Goal: Information Seeking & Learning: Learn about a topic

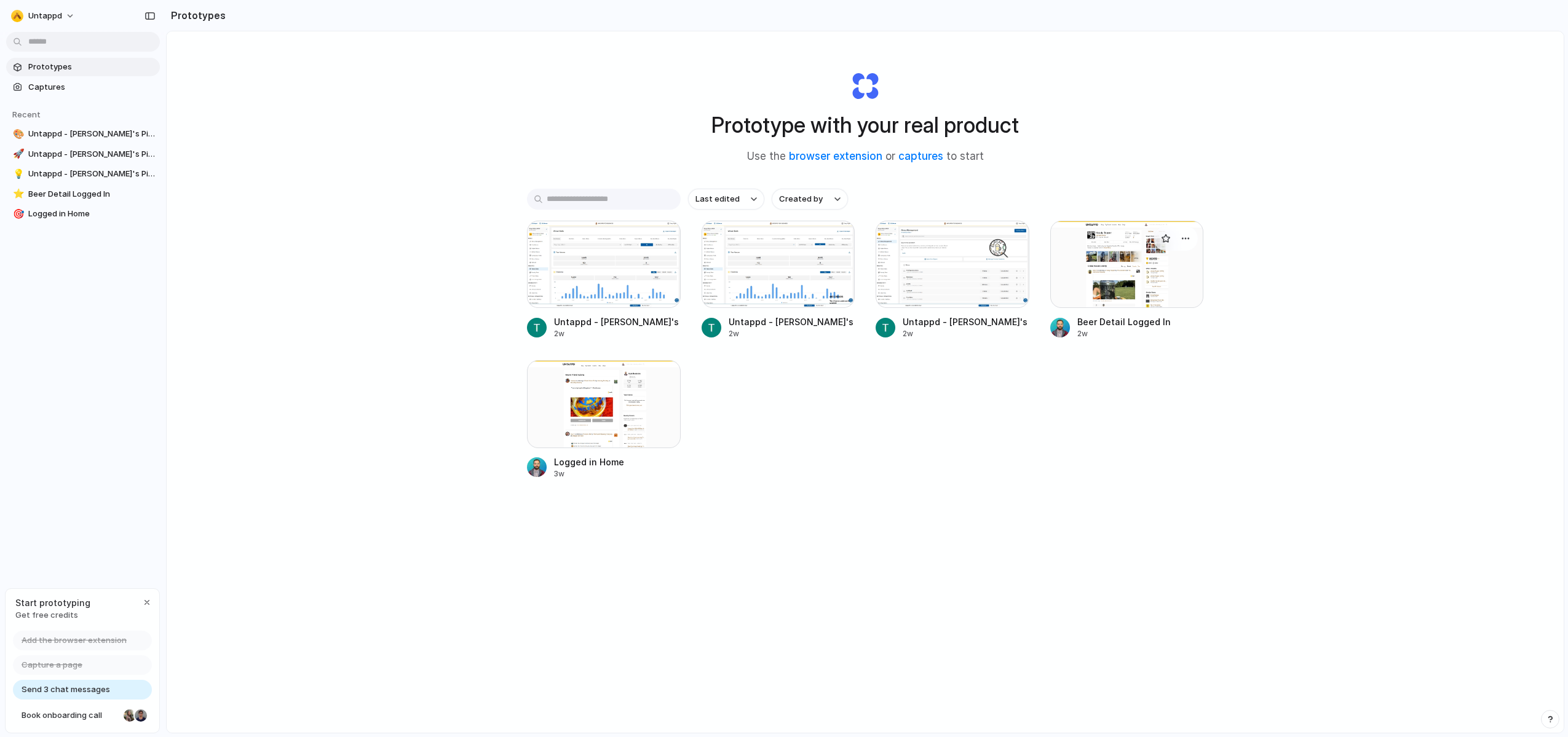
click at [1102, 255] on div at bounding box center [1127, 264] width 154 height 87
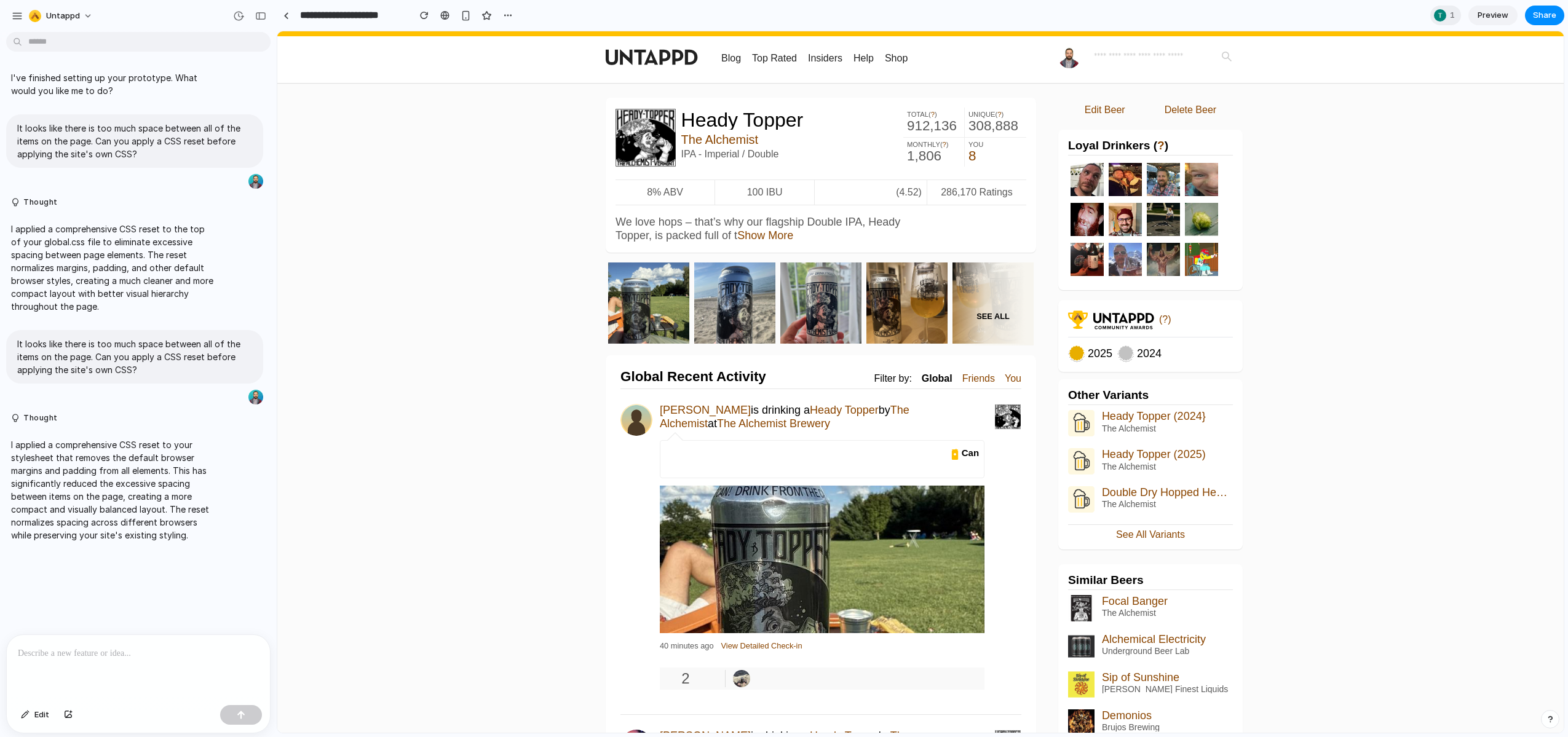
click at [988, 223] on div "We love hops – that’s why our flagship Double IPA, Heady Topper, is packed full…" at bounding box center [821, 229] width 410 height 28
click at [763, 237] on link "Show More" at bounding box center [765, 235] width 56 height 12
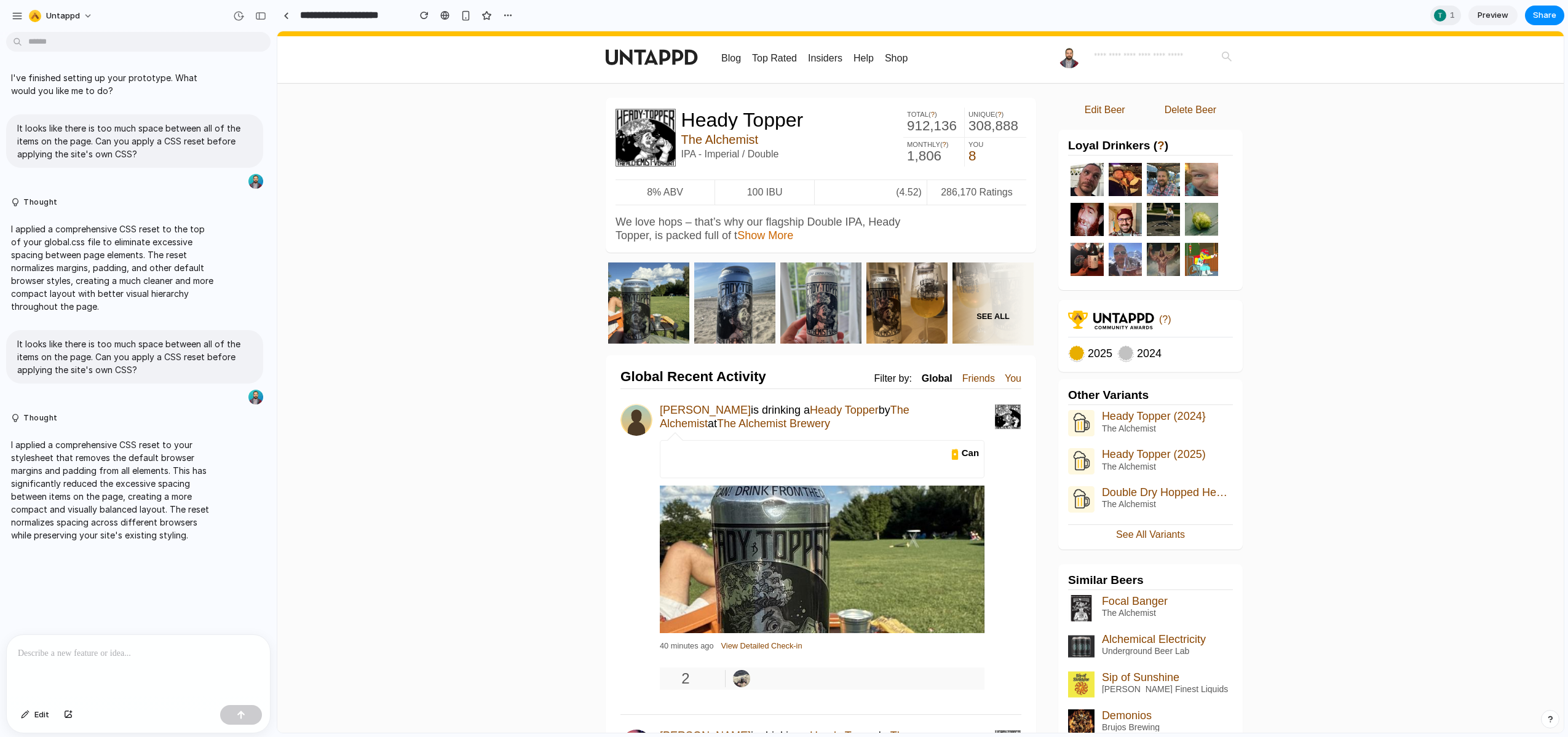
click at [768, 233] on link "Show More" at bounding box center [765, 235] width 56 height 12
click at [673, 52] on img at bounding box center [652, 57] width 92 height 23
click at [675, 58] on img at bounding box center [652, 57] width 92 height 23
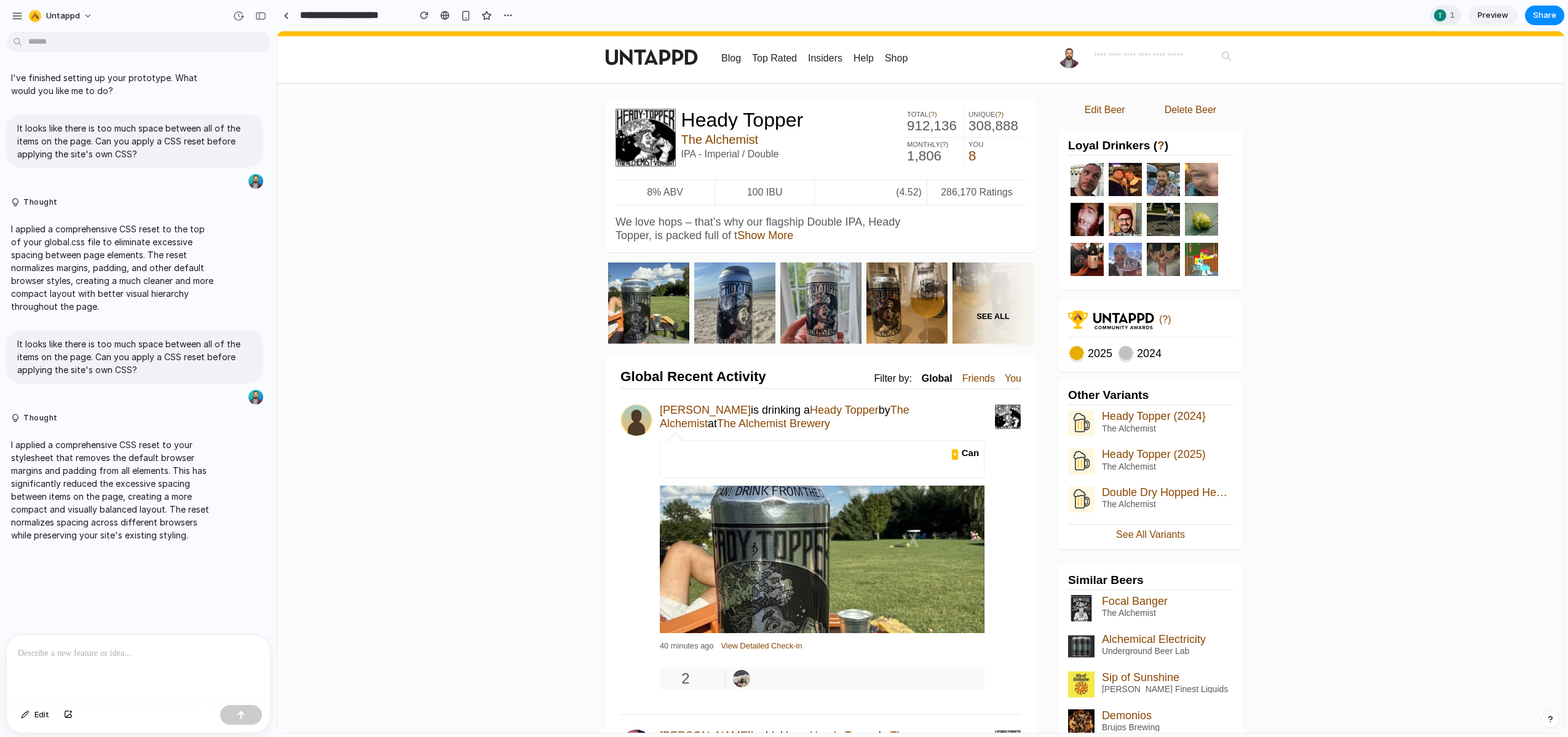
click at [1058, 56] on img at bounding box center [1070, 57] width 22 height 22
click at [1114, 54] on input "text" at bounding box center [1162, 56] width 149 height 21
click at [1091, 115] on link "Edit Beer" at bounding box center [1104, 110] width 80 height 24
click at [1172, 118] on link "Delete Beer" at bounding box center [1191, 110] width 92 height 24
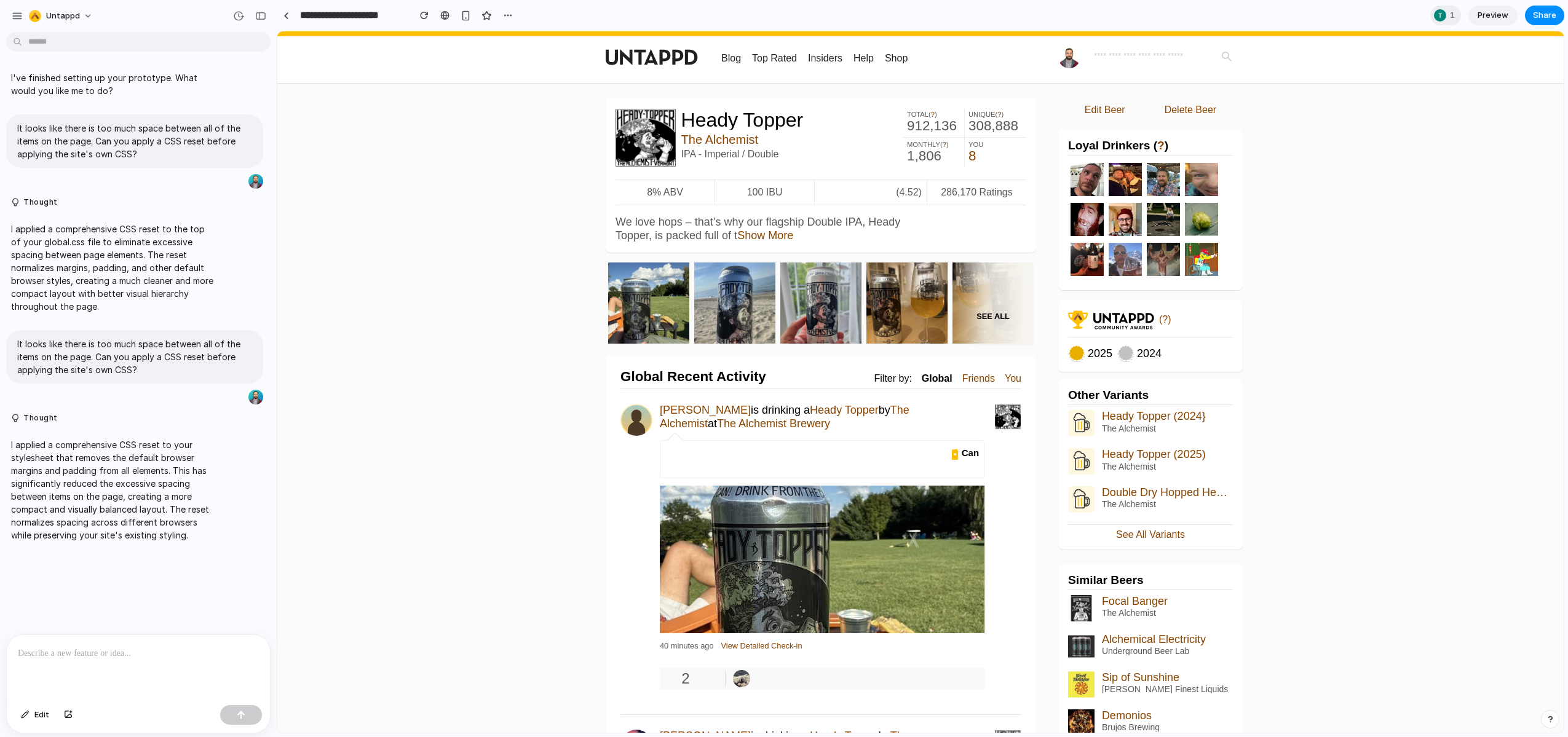
click at [1117, 356] on img at bounding box center [1126, 353] width 17 height 17
drag, startPoint x: 1077, startPoint y: 343, endPoint x: 1045, endPoint y: 332, distance: 33.8
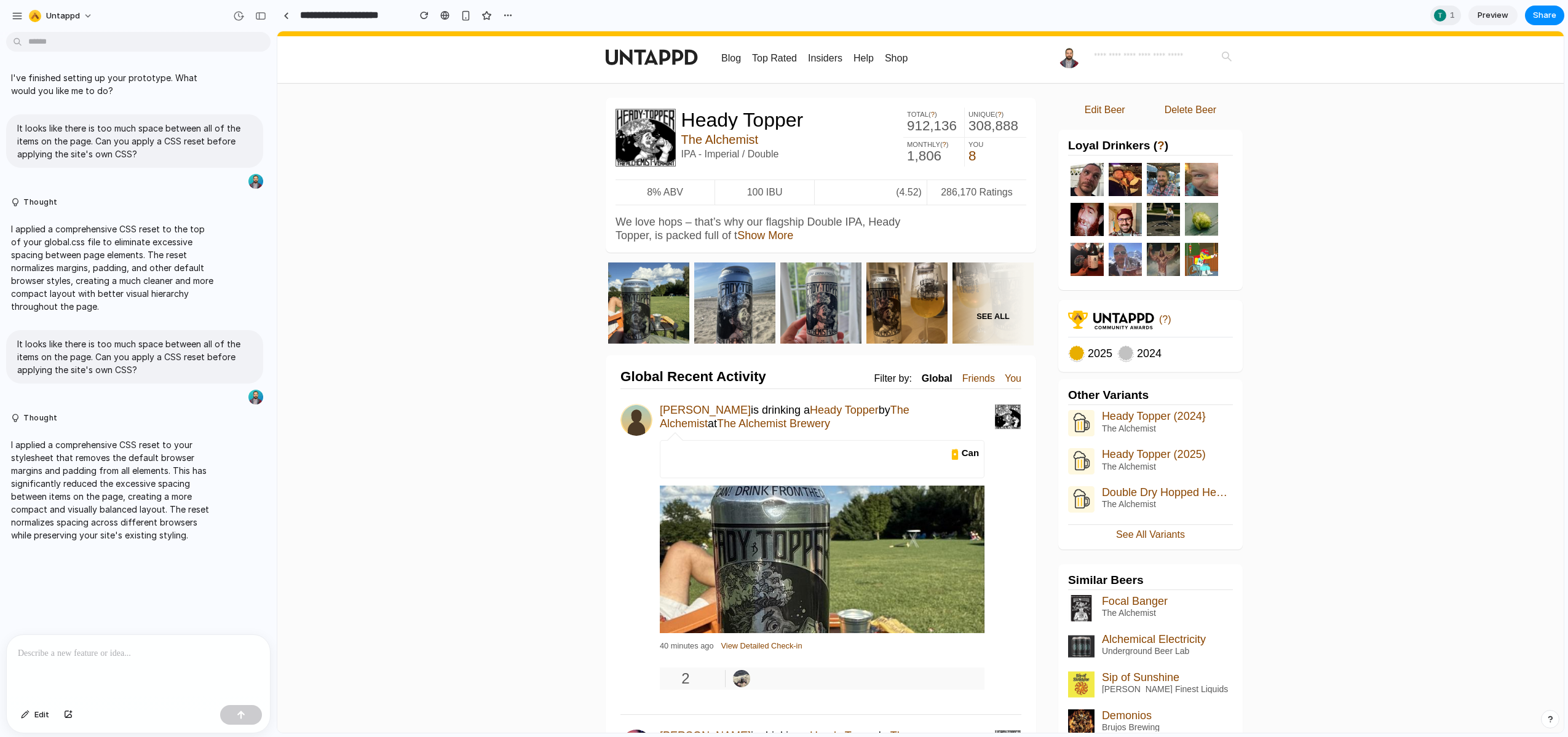
click at [1189, 416] on span "Heady Topper (2024}" at bounding box center [1167, 416] width 131 height 12
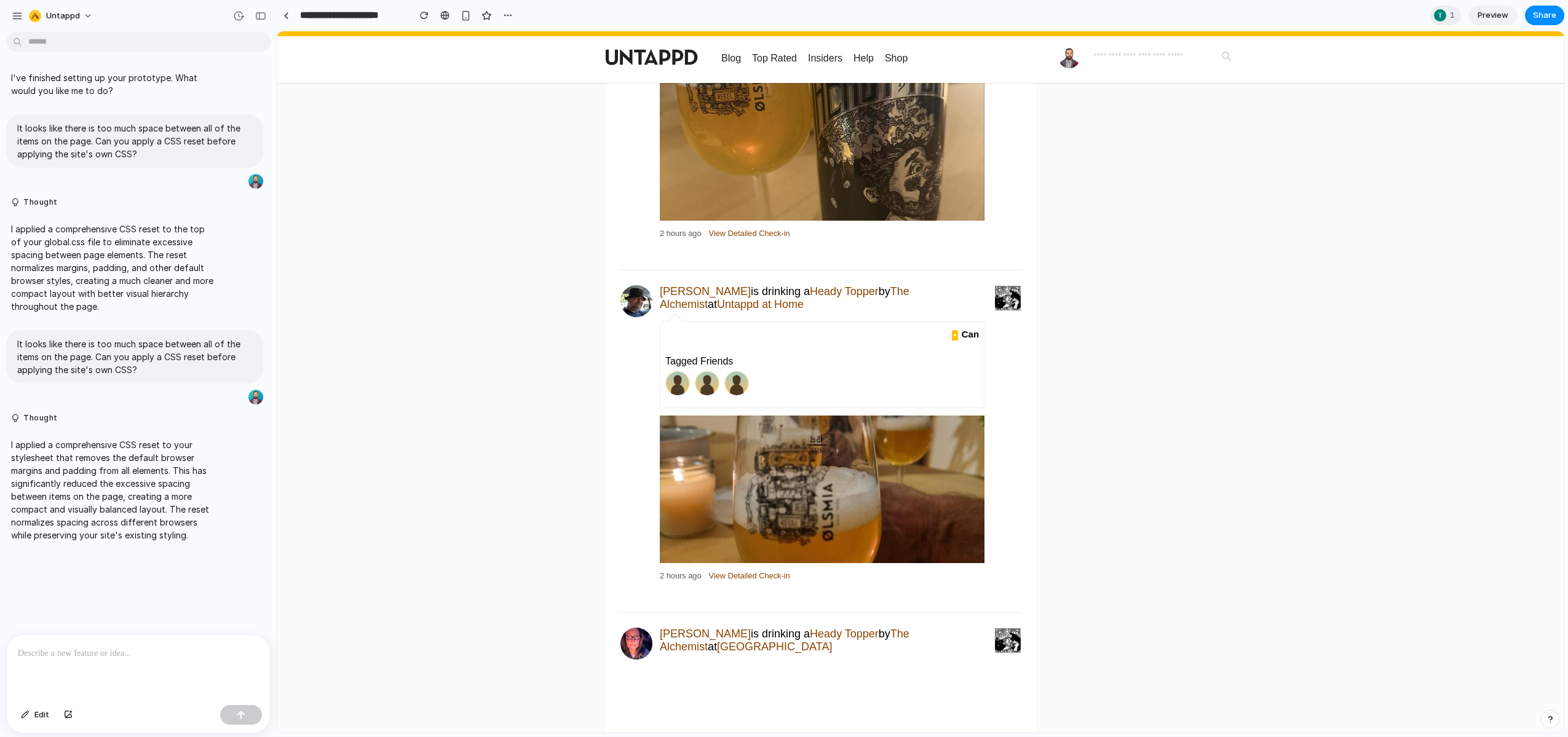
scroll to position [2236, 0]
